Goal: Task Accomplishment & Management: Use online tool/utility

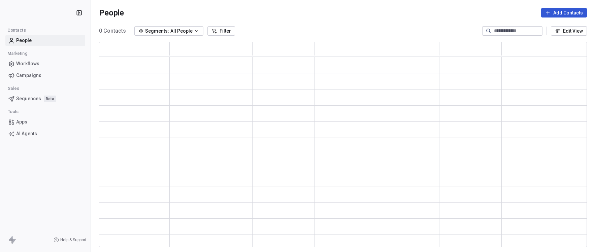
scroll to position [201, 483]
click at [32, 73] on span "Campaigns" at bounding box center [28, 75] width 25 height 7
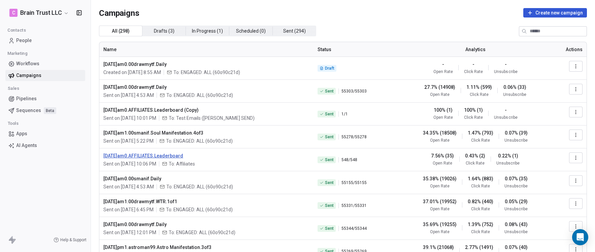
click at [153, 155] on span "[DATE]am0.AFFILIATES.Leaderboard" at bounding box center [206, 156] width 206 height 7
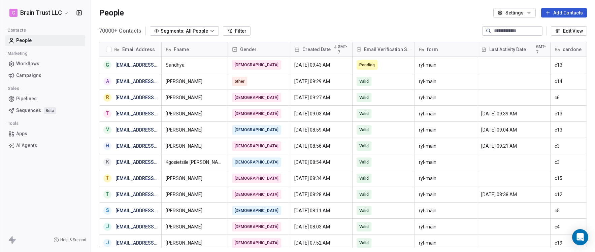
scroll to position [217, 499]
click at [32, 77] on span "Campaigns" at bounding box center [28, 75] width 25 height 7
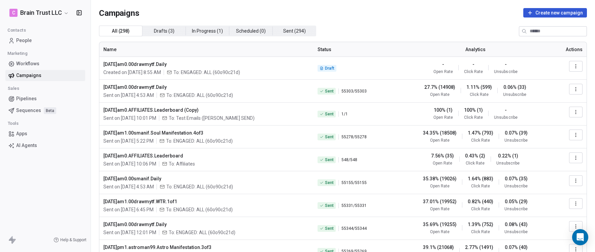
click at [574, 112] on icon "button" at bounding box center [576, 112] width 5 height 5
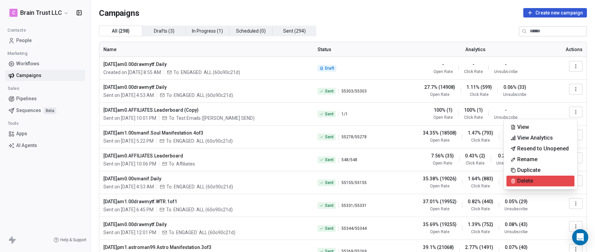
click at [536, 182] on div "Delete" at bounding box center [522, 181] width 31 height 11
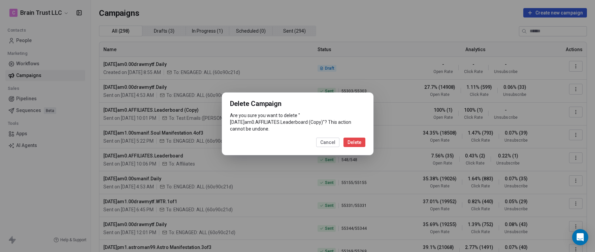
click at [354, 142] on button "Delete" at bounding box center [355, 142] width 22 height 9
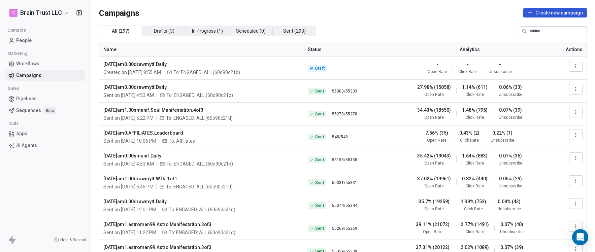
click at [545, 28] on input at bounding box center [558, 31] width 57 height 9
paste input "********"
type input "********"
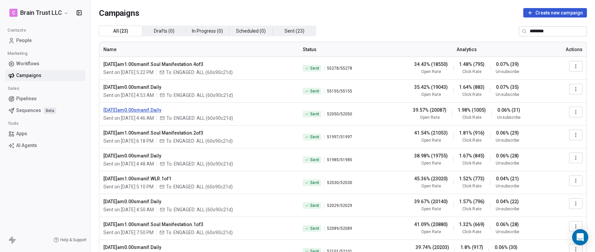
click at [140, 110] on span "[DATE]am0.00smanif.Daily" at bounding box center [198, 110] width 191 height 7
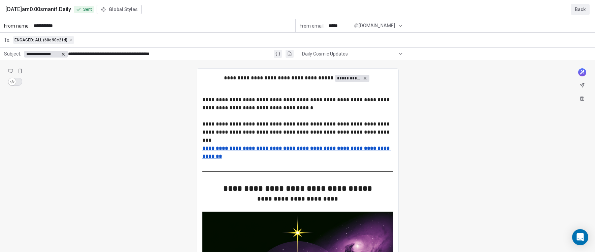
click at [576, 12] on button "Back" at bounding box center [580, 9] width 19 height 11
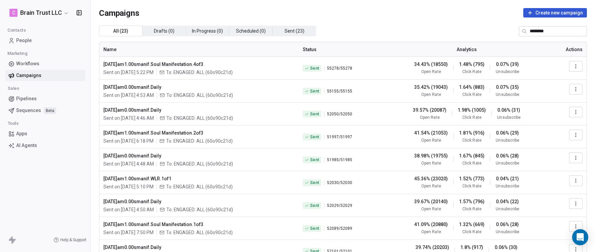
click at [574, 111] on icon "button" at bounding box center [576, 112] width 5 height 5
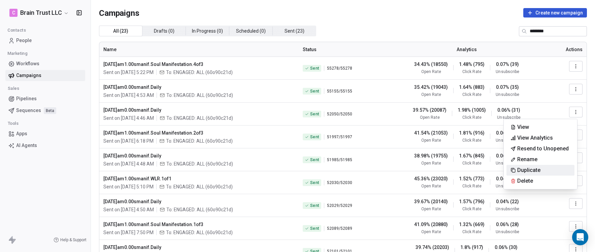
click at [522, 168] on span "Duplicate" at bounding box center [529, 170] width 23 height 8
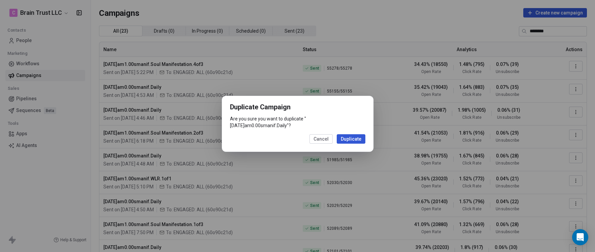
click at [353, 138] on button "Duplicate" at bounding box center [351, 138] width 29 height 9
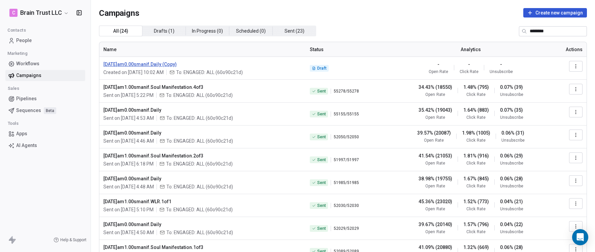
click at [176, 64] on span "[DATE]am0.00smanif.Daily (Copy)" at bounding box center [202, 64] width 198 height 7
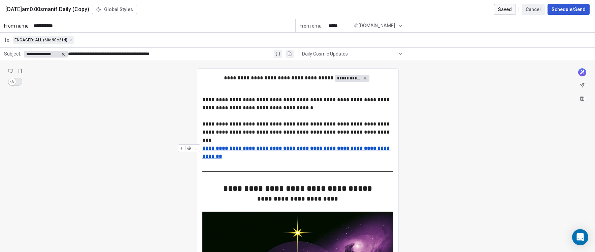
click at [304, 149] on u "**********" at bounding box center [297, 152] width 189 height 13
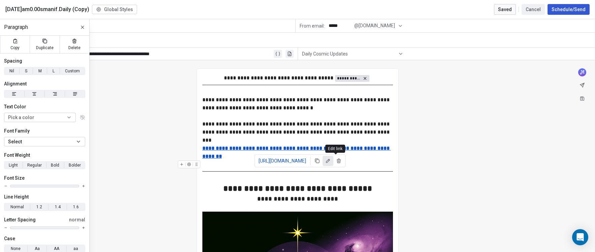
click at [331, 159] on icon at bounding box center [328, 160] width 5 height 5
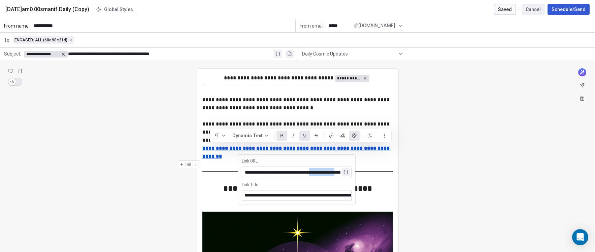
scroll to position [0, 91]
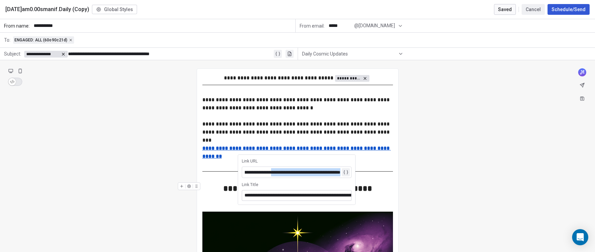
drag, startPoint x: 325, startPoint y: 172, endPoint x: 365, endPoint y: 177, distance: 40.7
